Goal: Navigation & Orientation: Find specific page/section

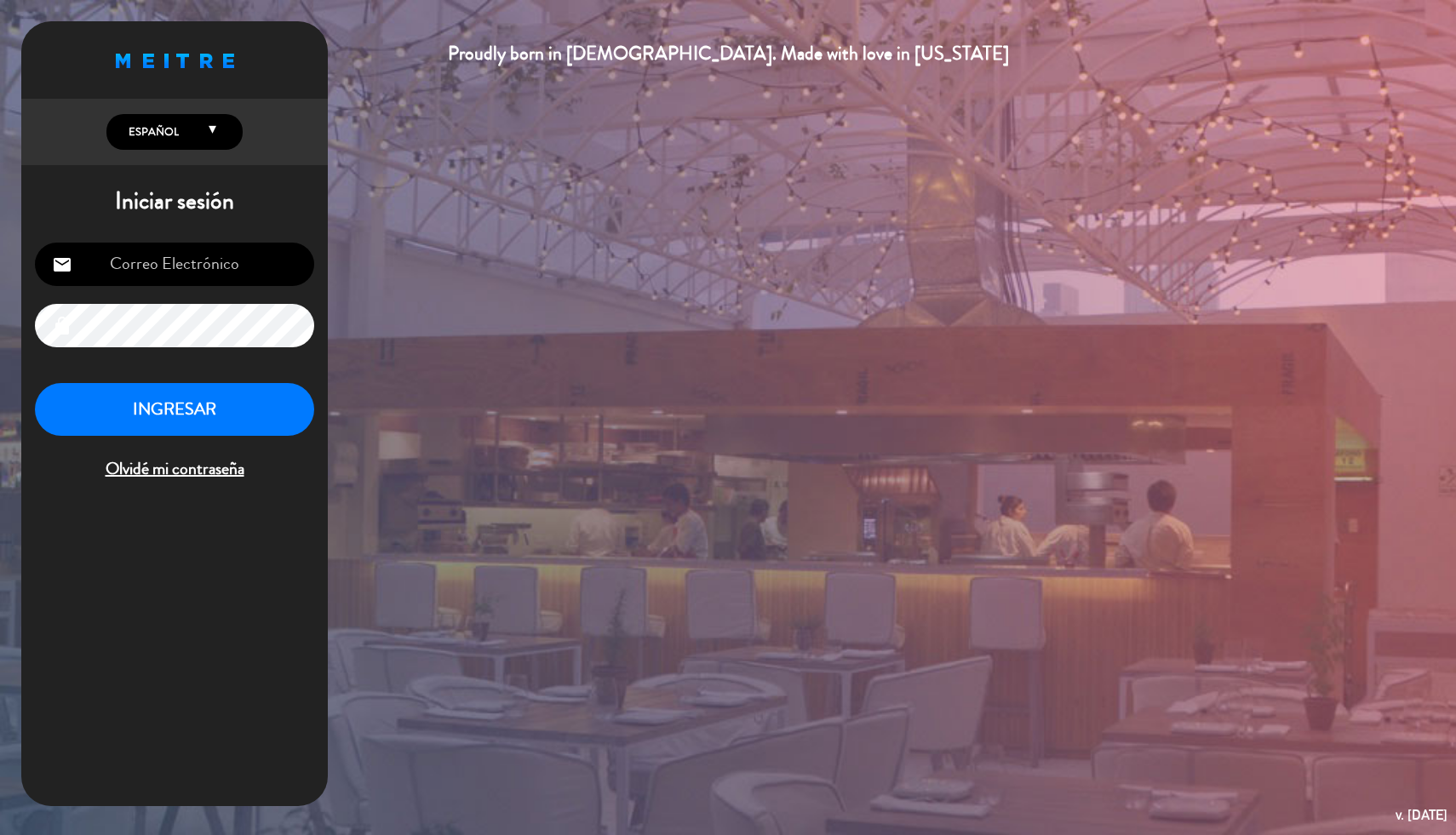
type input "[EMAIL_ADDRESS][PERSON_NAME][DOMAIN_NAME]"
click at [201, 422] on button "INGRESAR" at bounding box center [174, 409] width 279 height 54
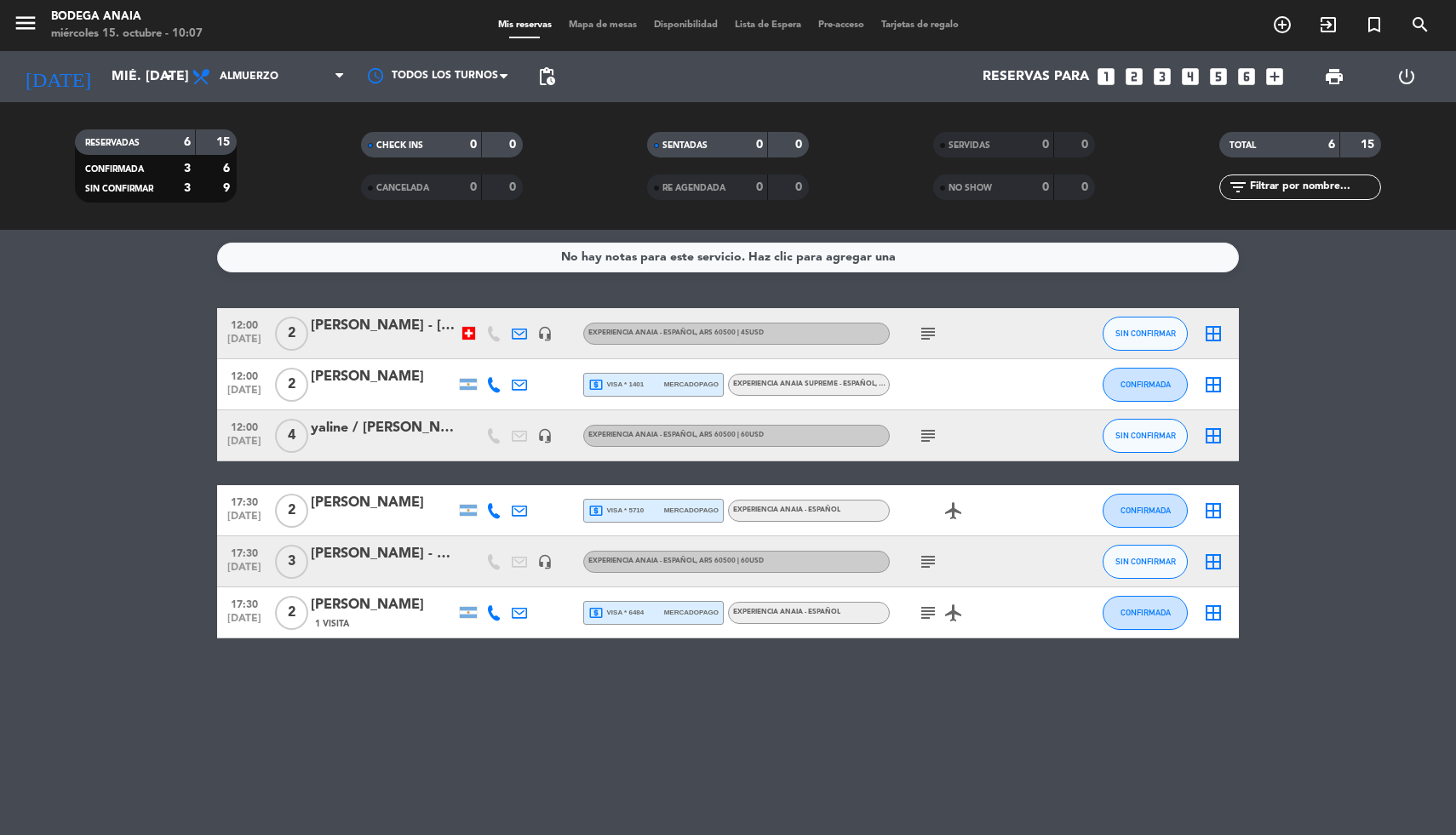
click at [919, 27] on span "Tarjetas de regalo" at bounding box center [919, 25] width 95 height 10
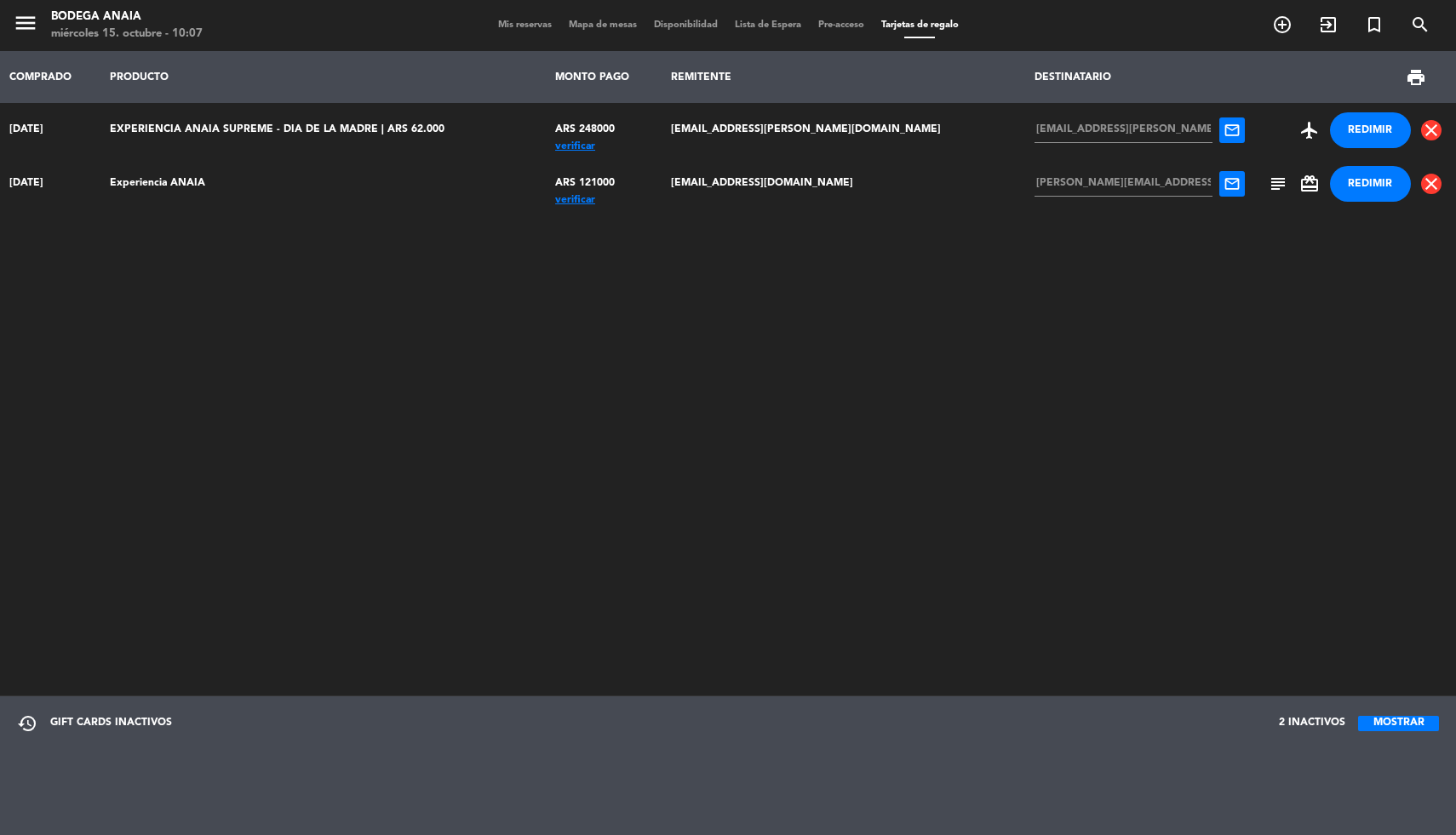
click at [530, 27] on span "Mis reservas" at bounding box center [525, 25] width 71 height 10
